Goal: Check status: Check status

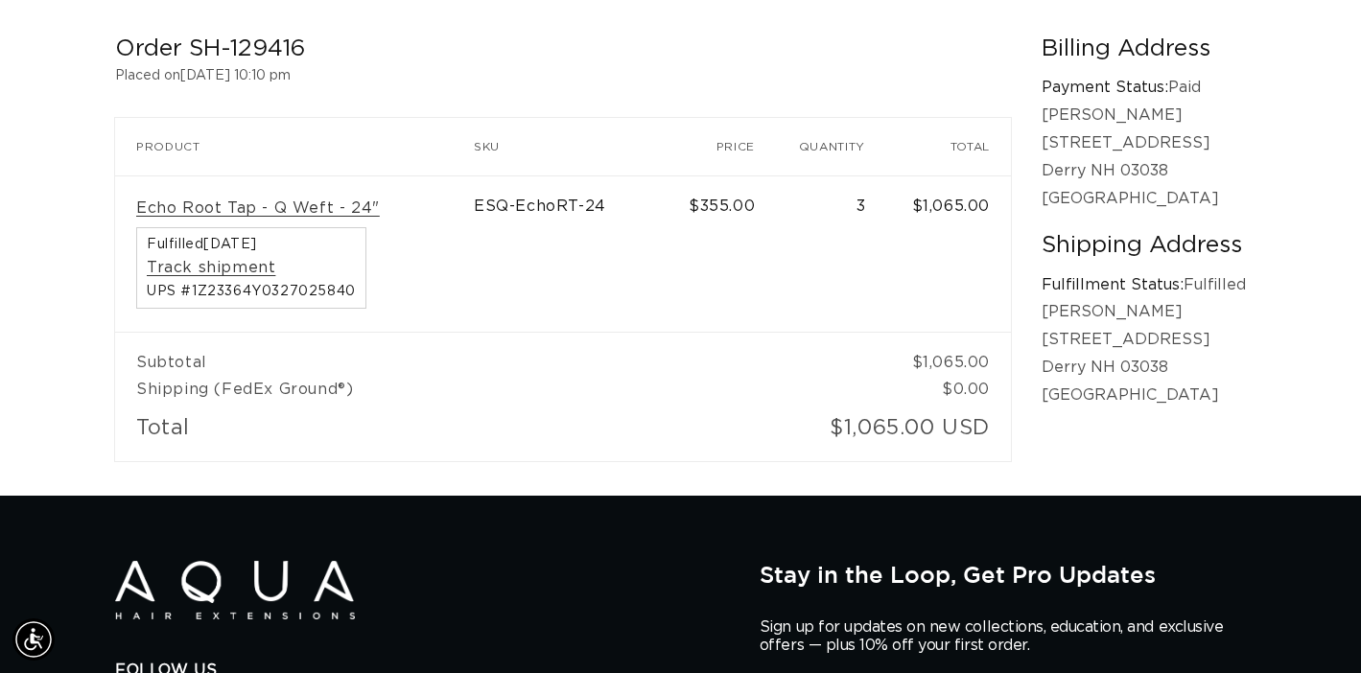
scroll to position [0, 2450]
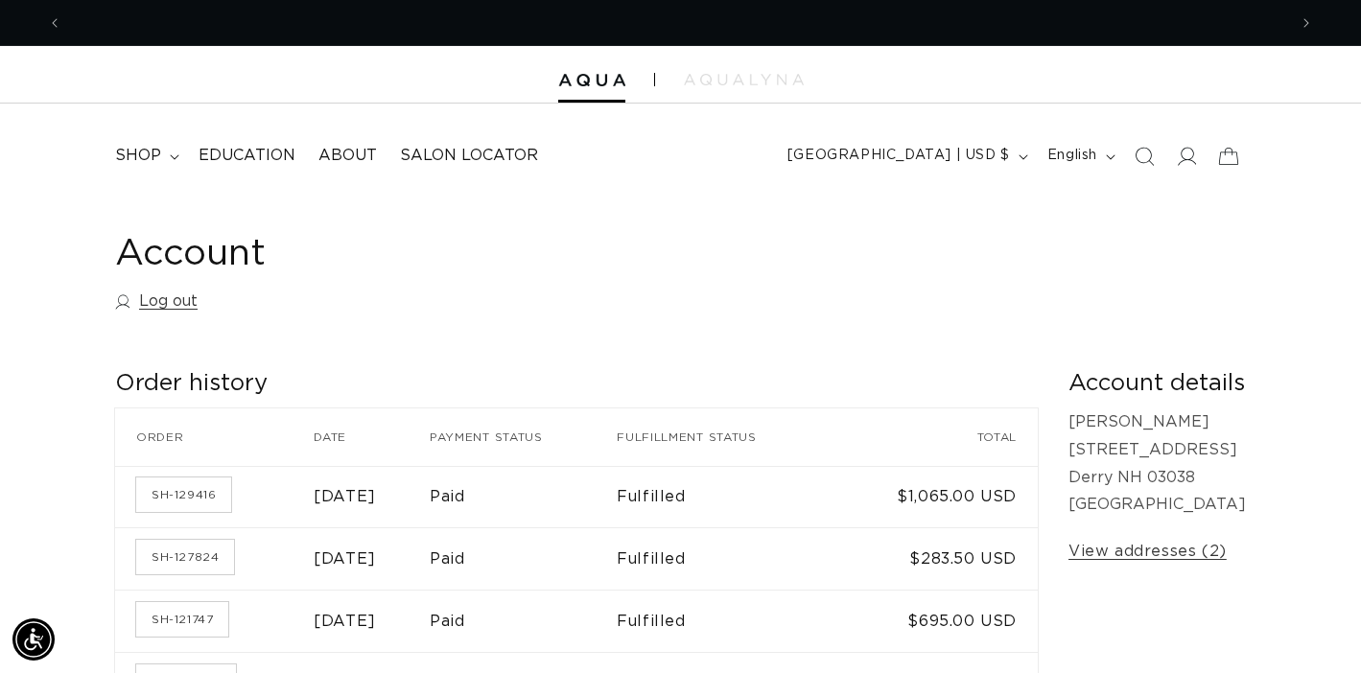
scroll to position [0, 2450]
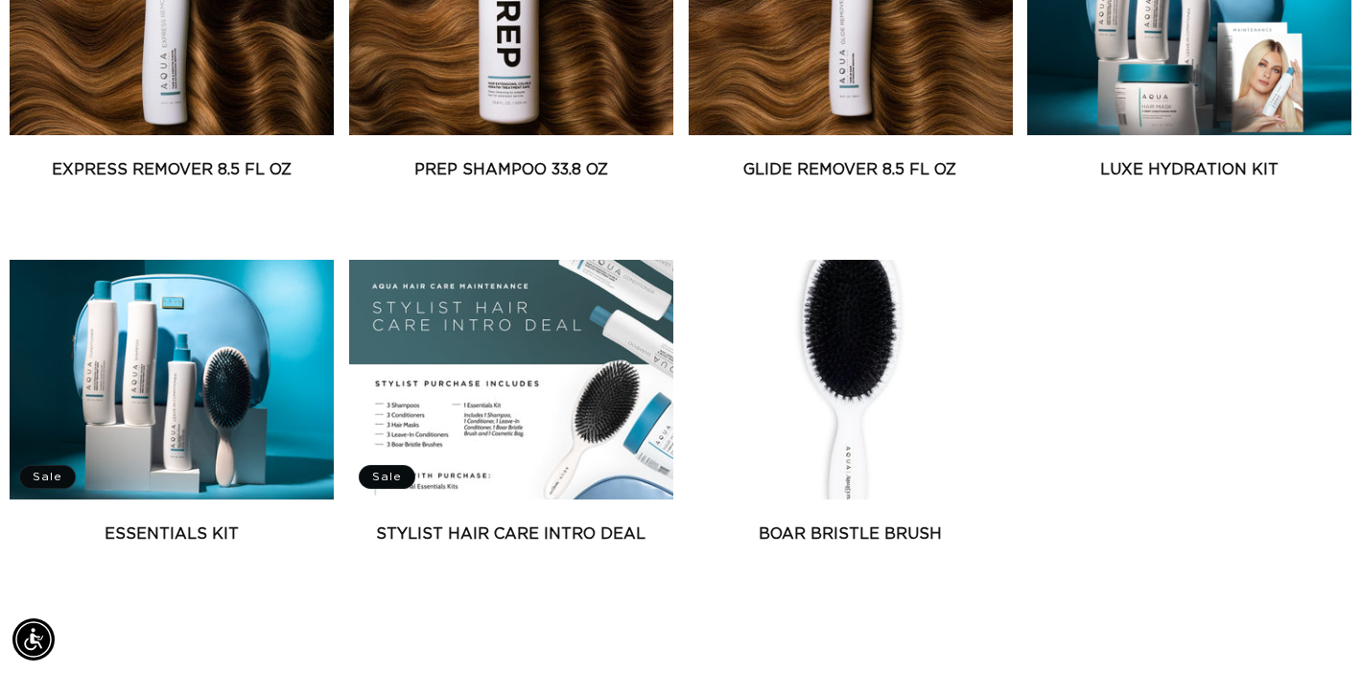
scroll to position [0, 1225]
